Goal: Answer question/provide support

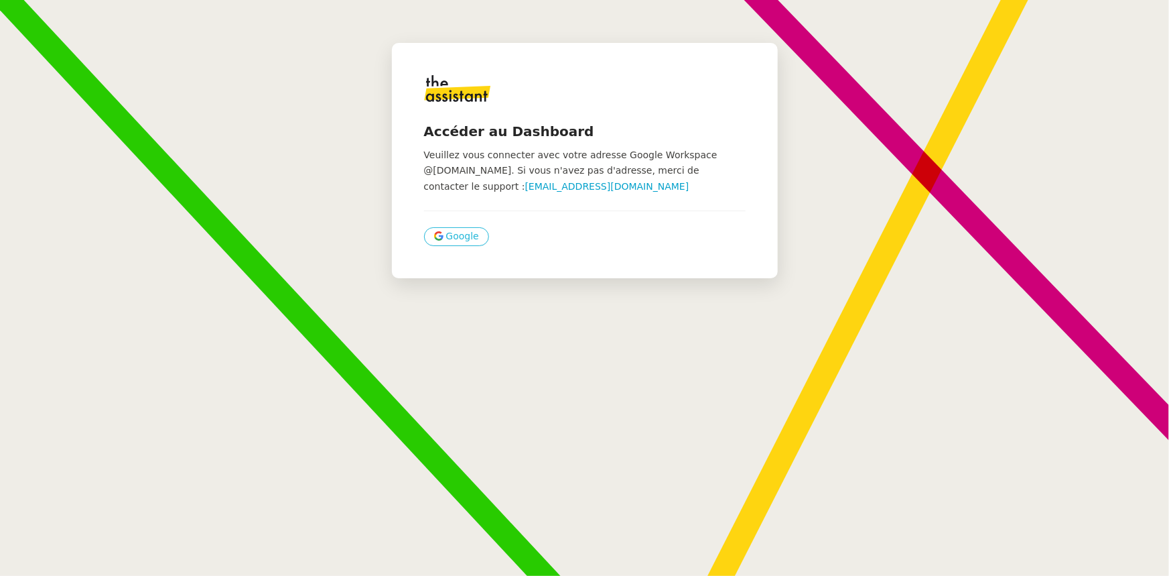
click at [460, 233] on span "Google" at bounding box center [462, 235] width 33 height 15
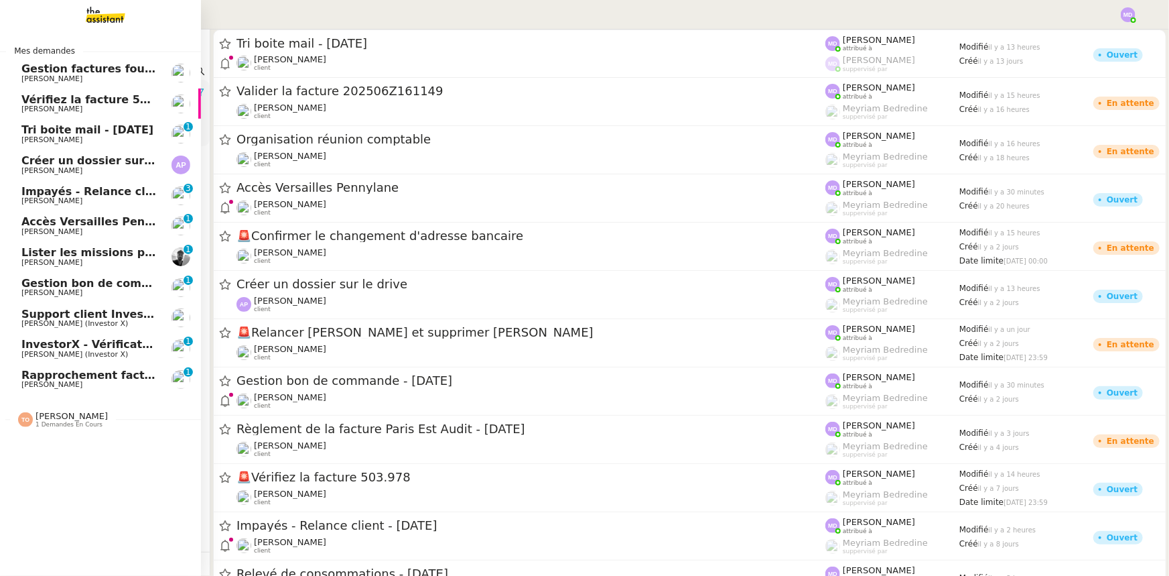
click at [54, 415] on span "Tatyana Orec" at bounding box center [72, 416] width 72 height 10
click at [57, 456] on span "Daphné BIIGA NWANAK" at bounding box center [64, 454] width 86 height 9
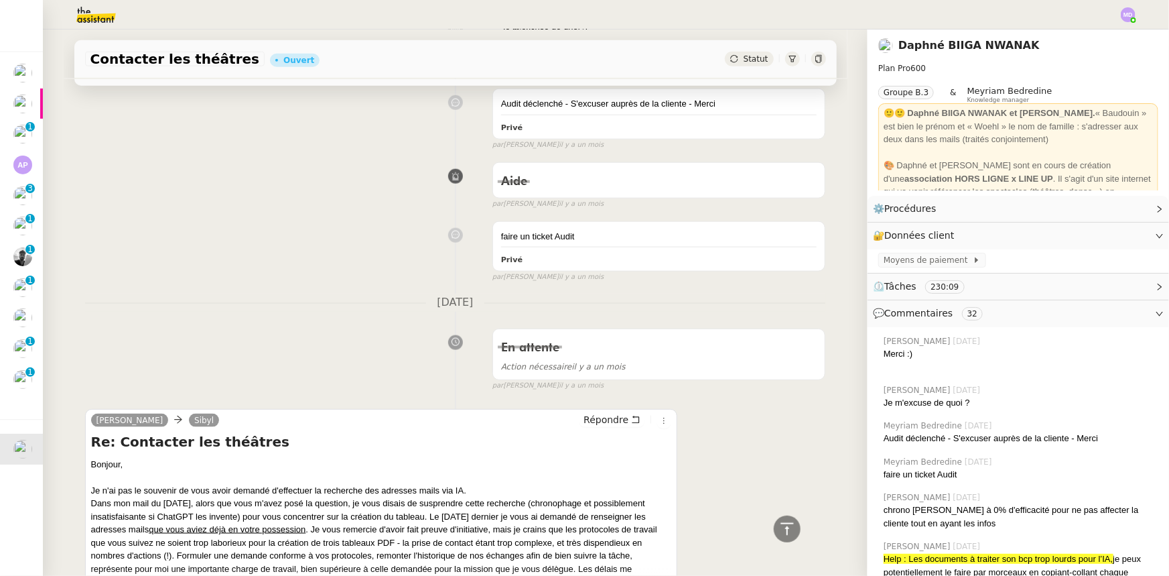
scroll to position [791, 0]
